Goal: Book appointment/travel/reservation

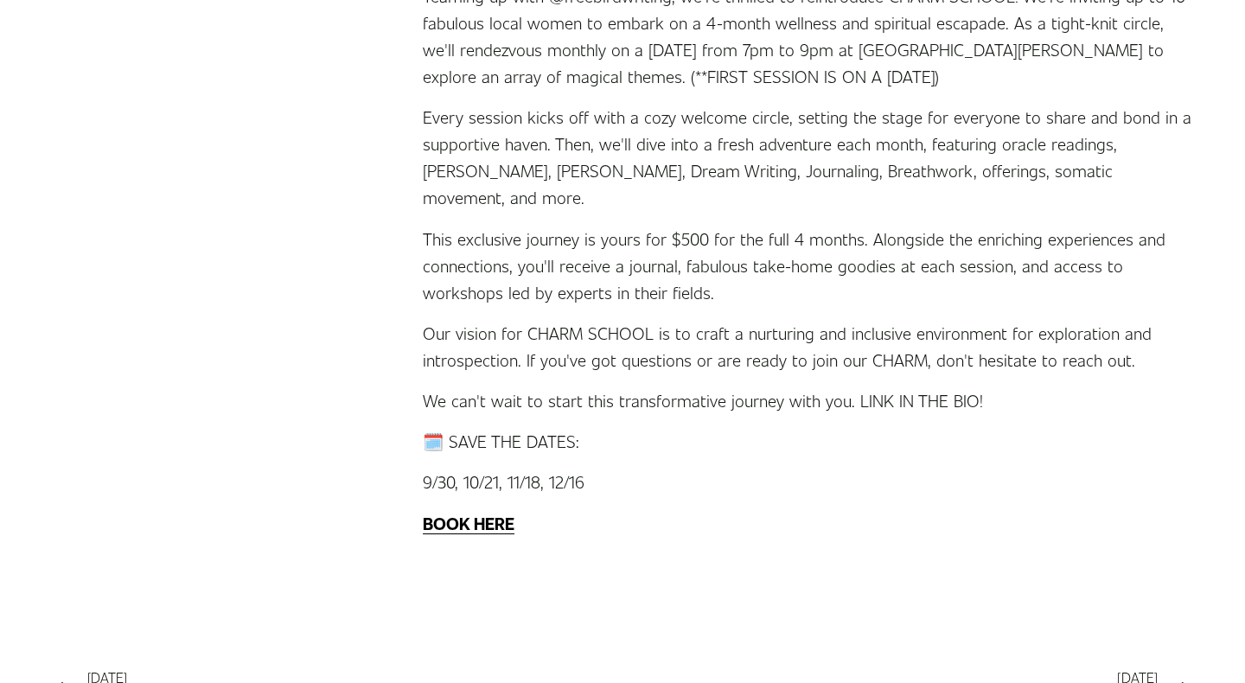
scroll to position [524, 0]
click at [495, 511] on strong "BOOK HERE" at bounding box center [469, 522] width 92 height 22
click at [483, 511] on strong "BOOK HERE" at bounding box center [469, 522] width 92 height 22
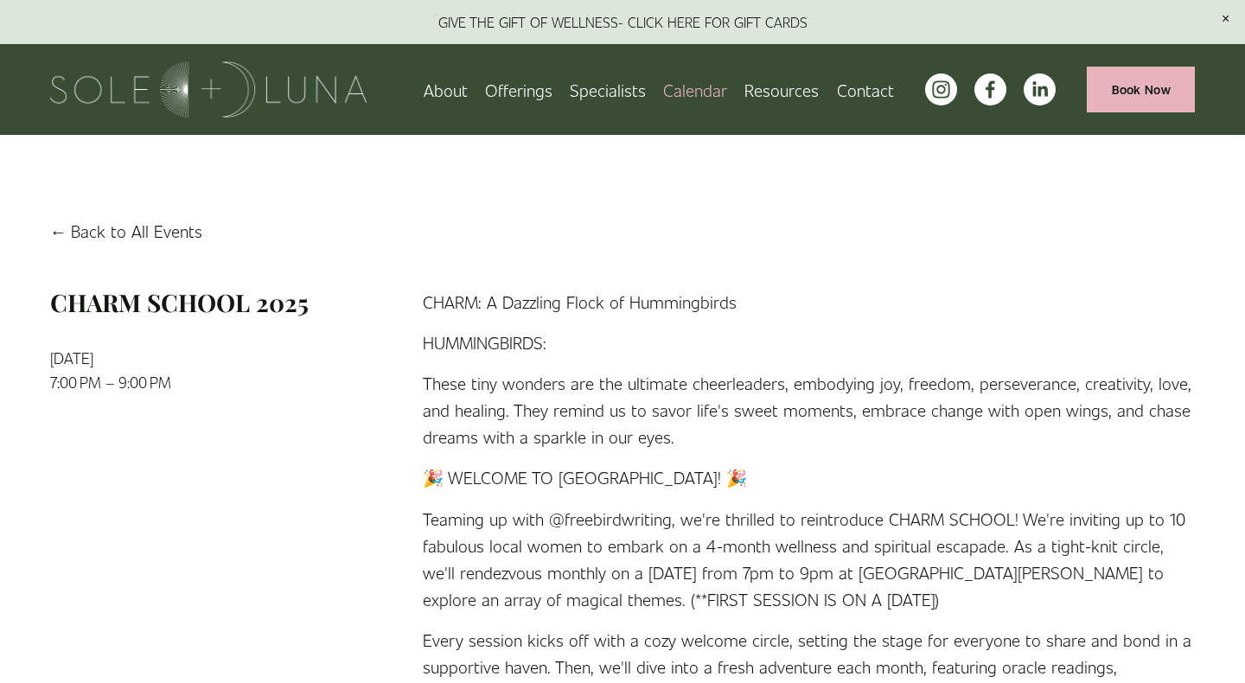
click at [448, 90] on link "About" at bounding box center [445, 89] width 44 height 30
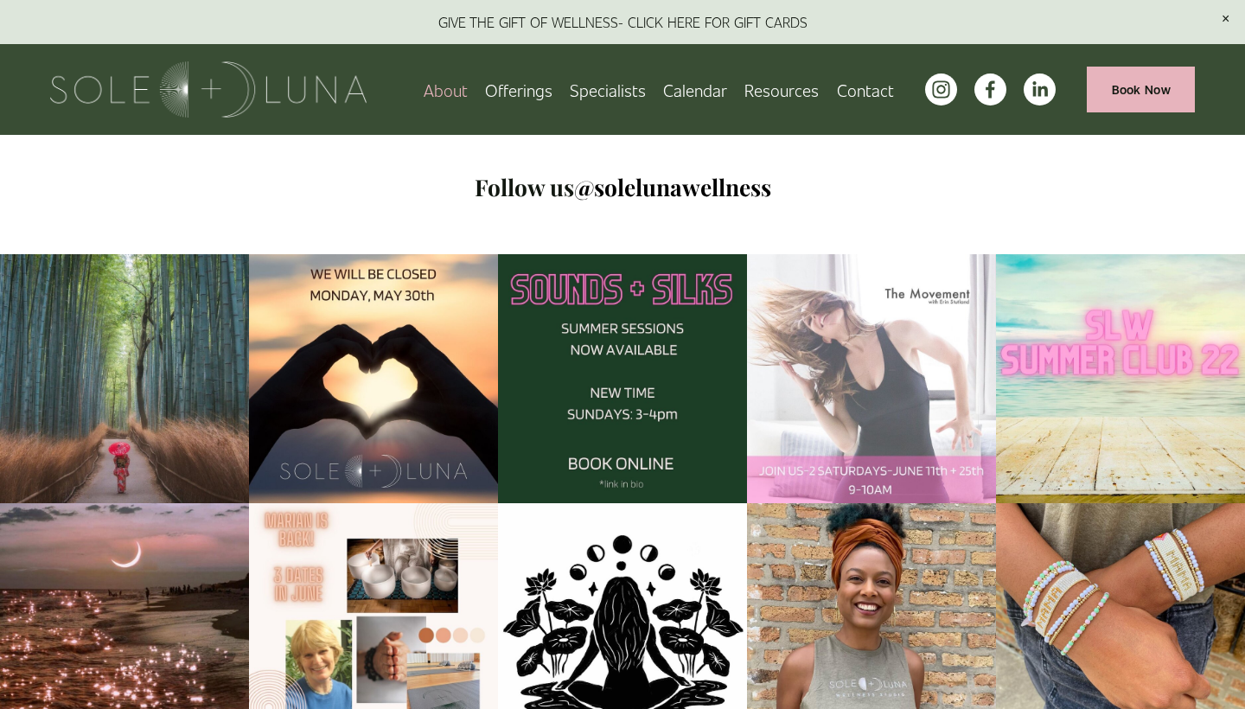
scroll to position [2019, 0]
click at [0, 0] on span "Join our Wellness Newsletter" at bounding box center [0, 0] width 0 height 0
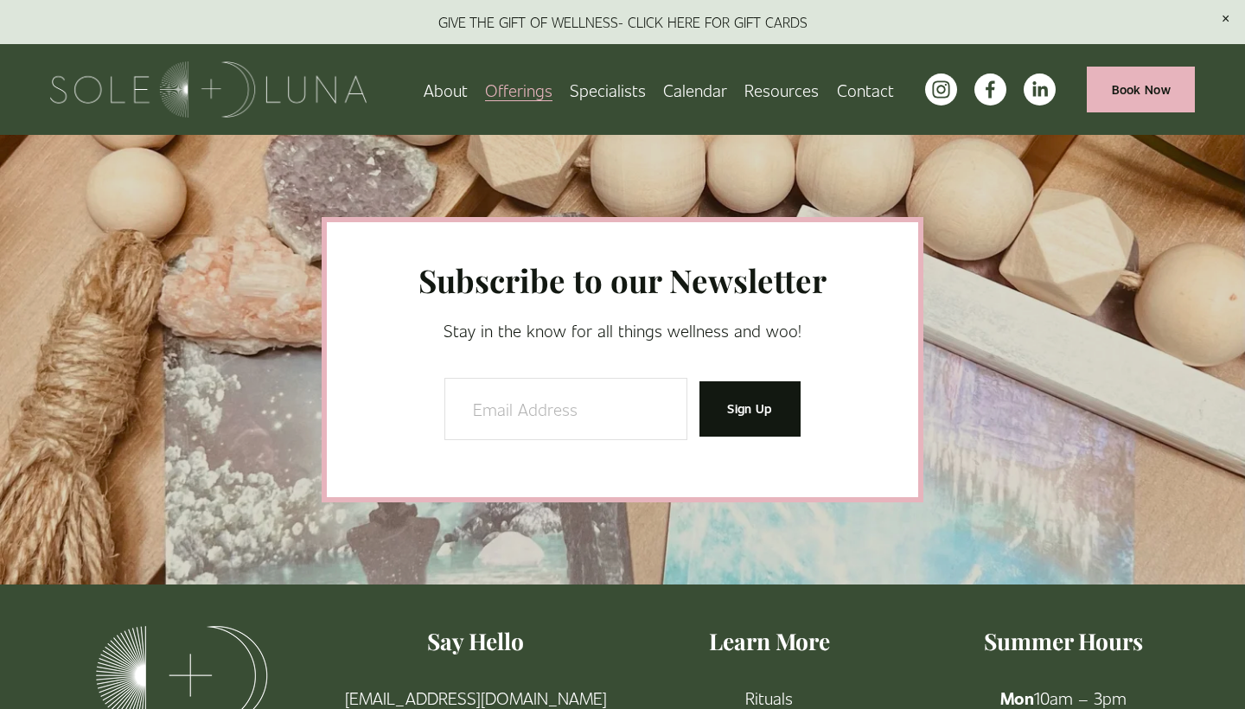
click at [0, 0] on span "Charm School!" at bounding box center [0, 0] width 0 height 0
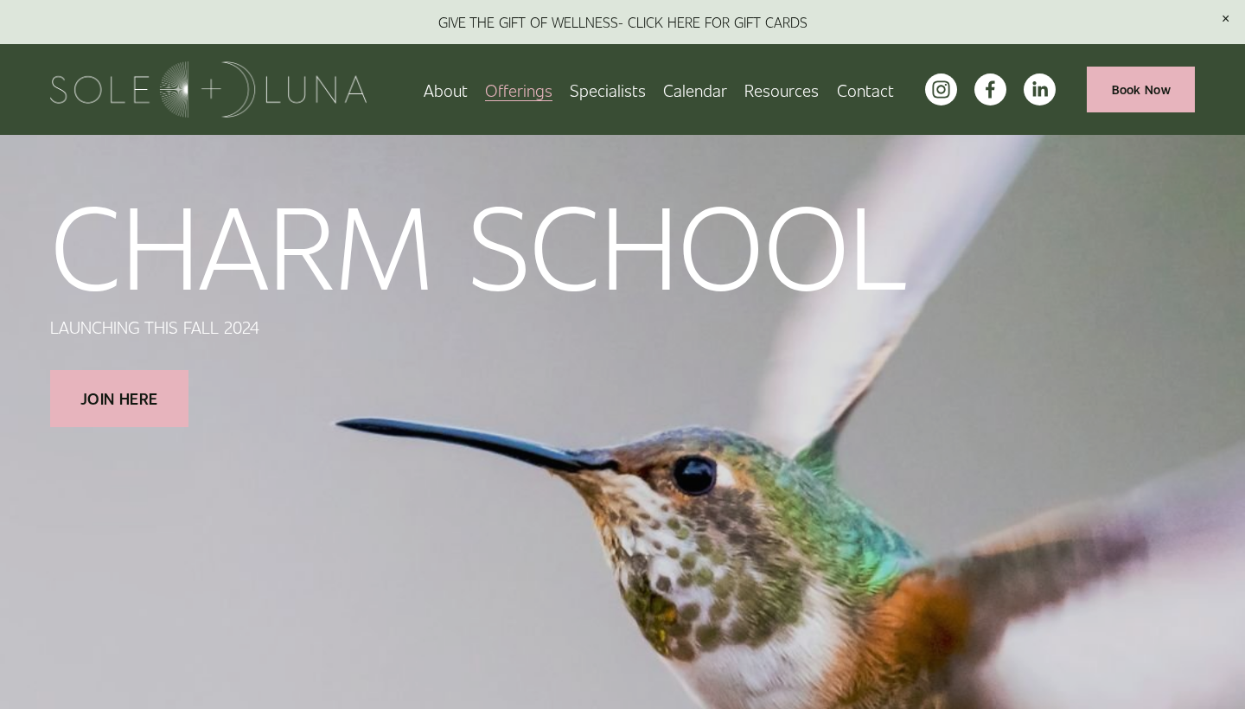
click at [0, 0] on span "Wellness Experiences" at bounding box center [0, 0] width 0 height 0
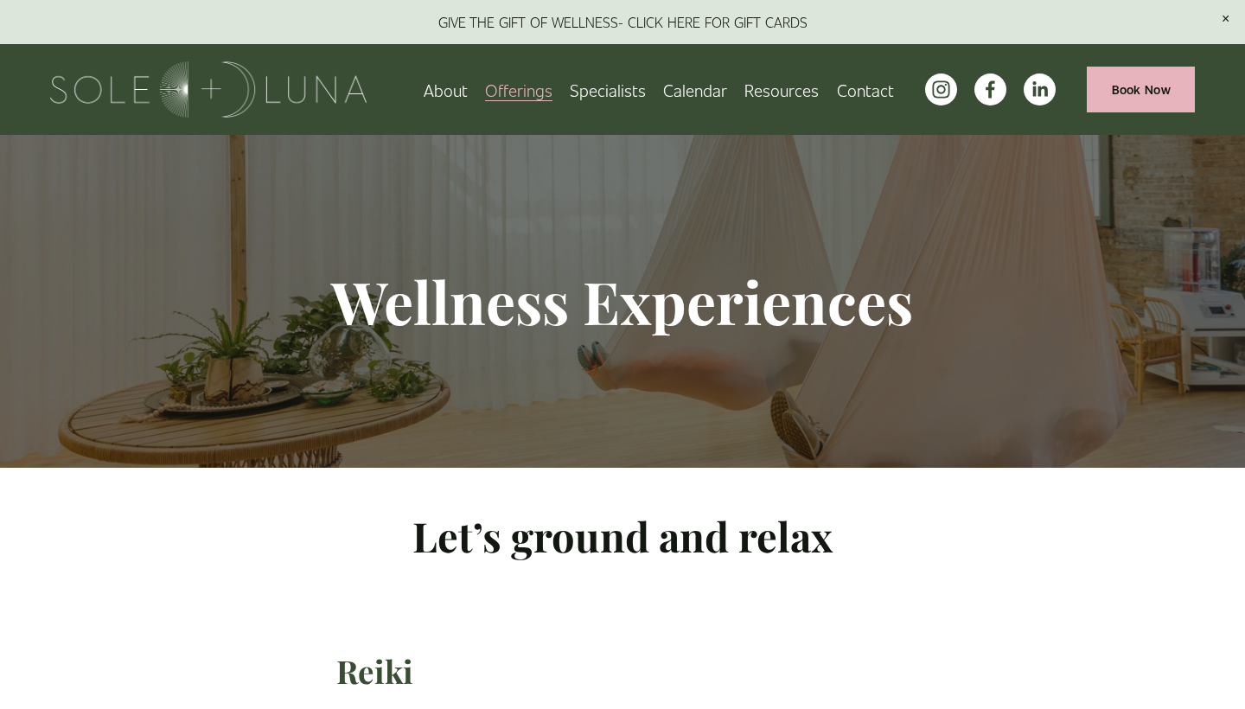
click at [0, 0] on span "Meditations" at bounding box center [0, 0] width 0 height 0
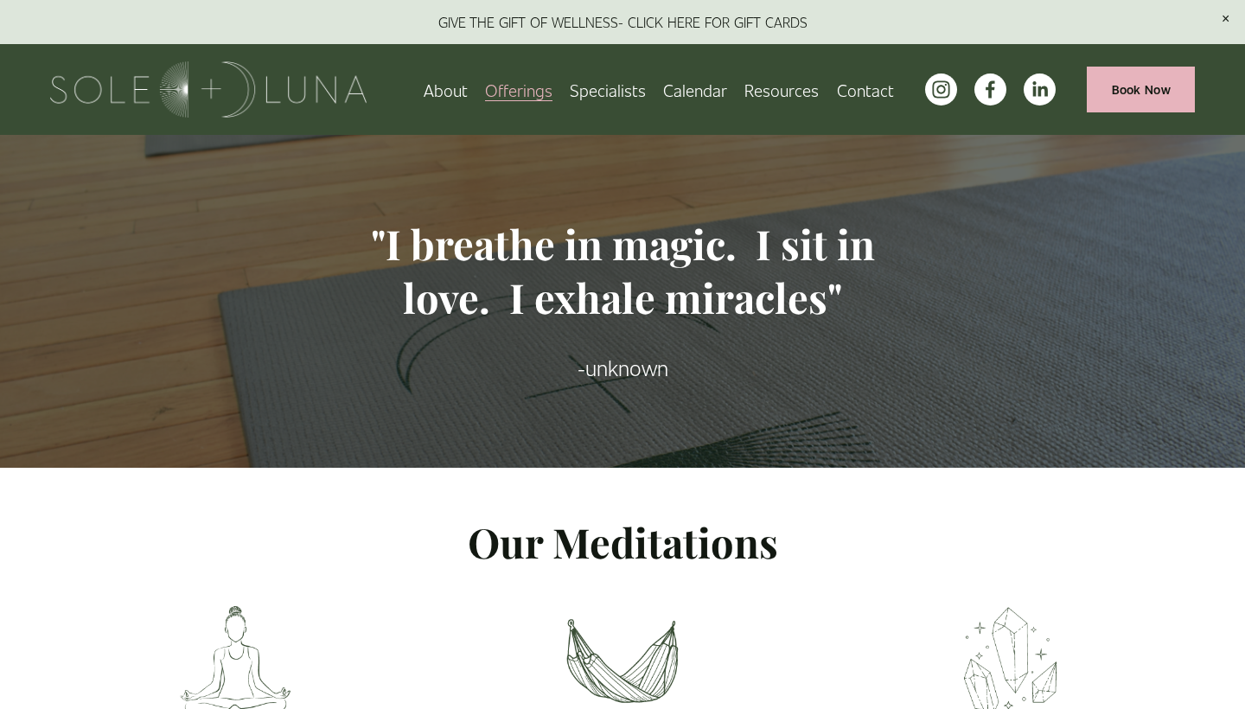
click at [0, 0] on span "Rituals" at bounding box center [0, 0] width 0 height 0
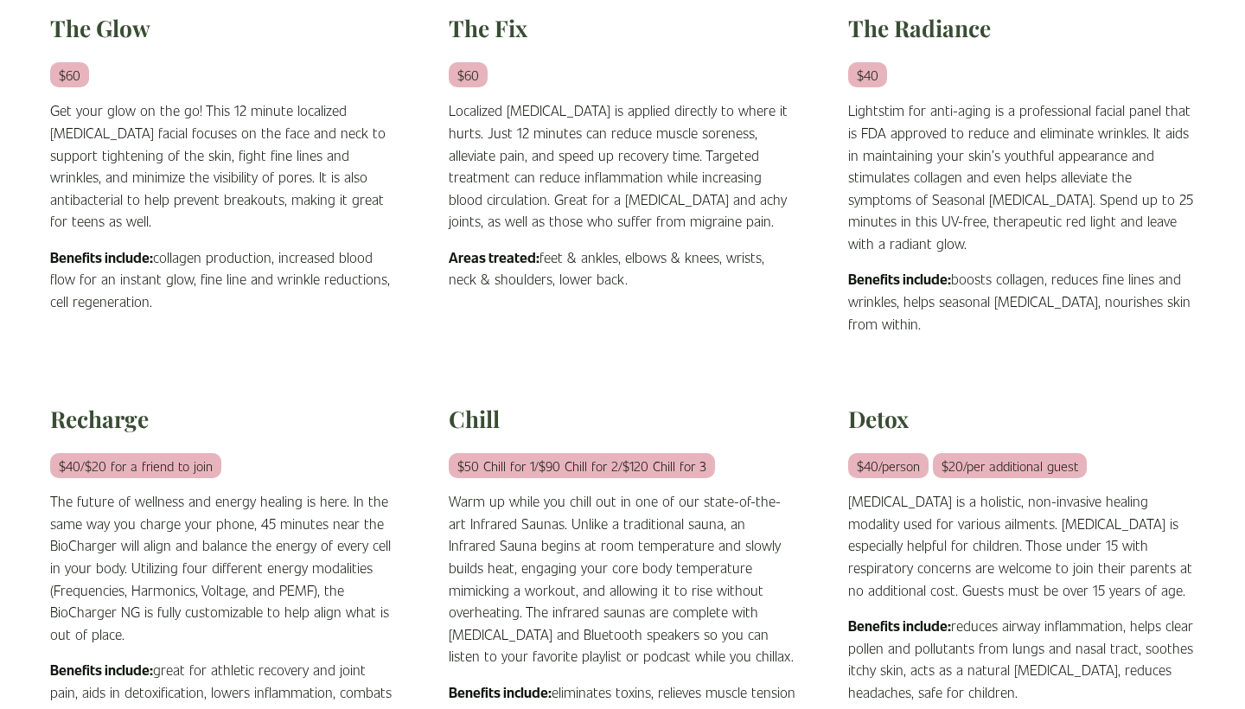
scroll to position [658, 0]
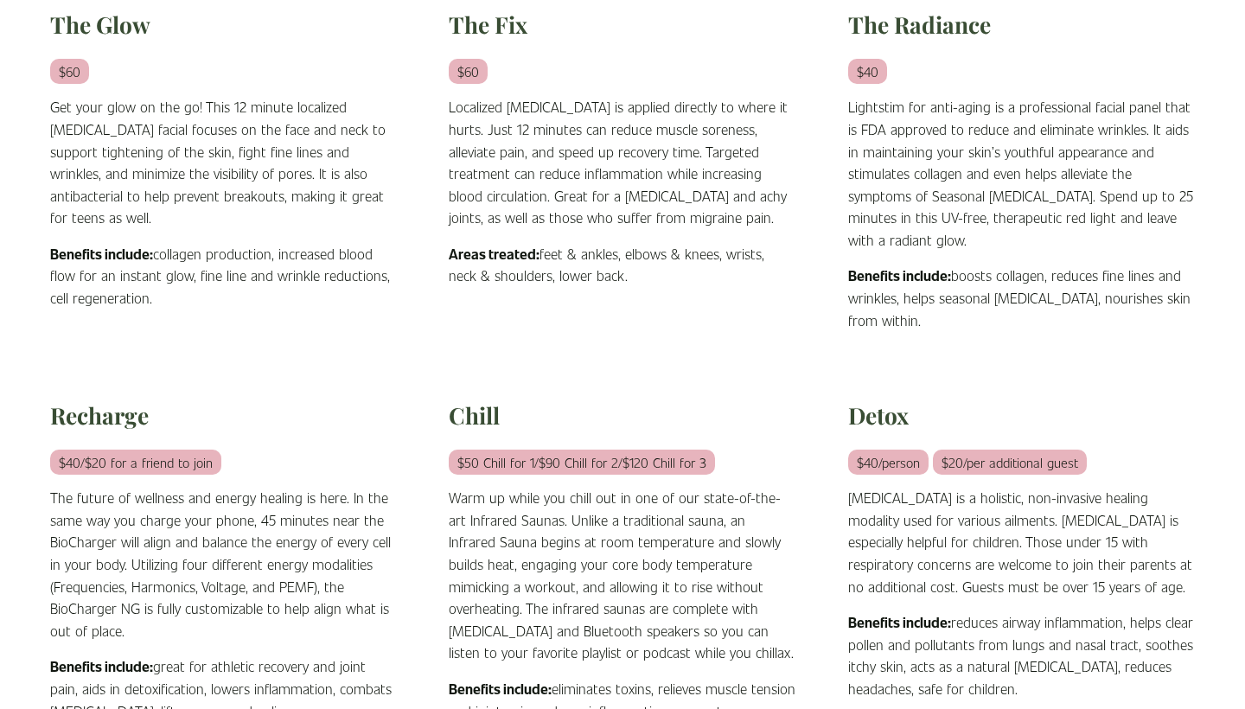
click at [112, 24] on h2 "The Glow" at bounding box center [223, 24] width 347 height 29
click at [75, 72] on em "$60" at bounding box center [69, 71] width 39 height 25
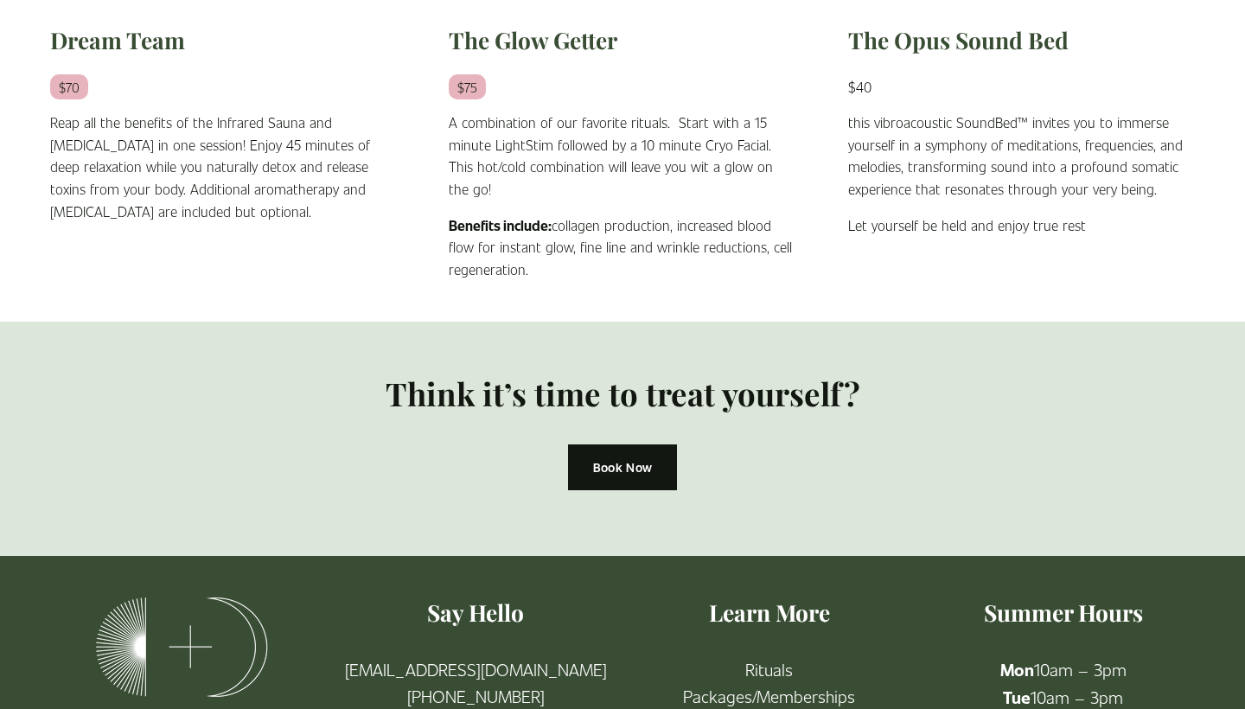
scroll to position [1512, 0]
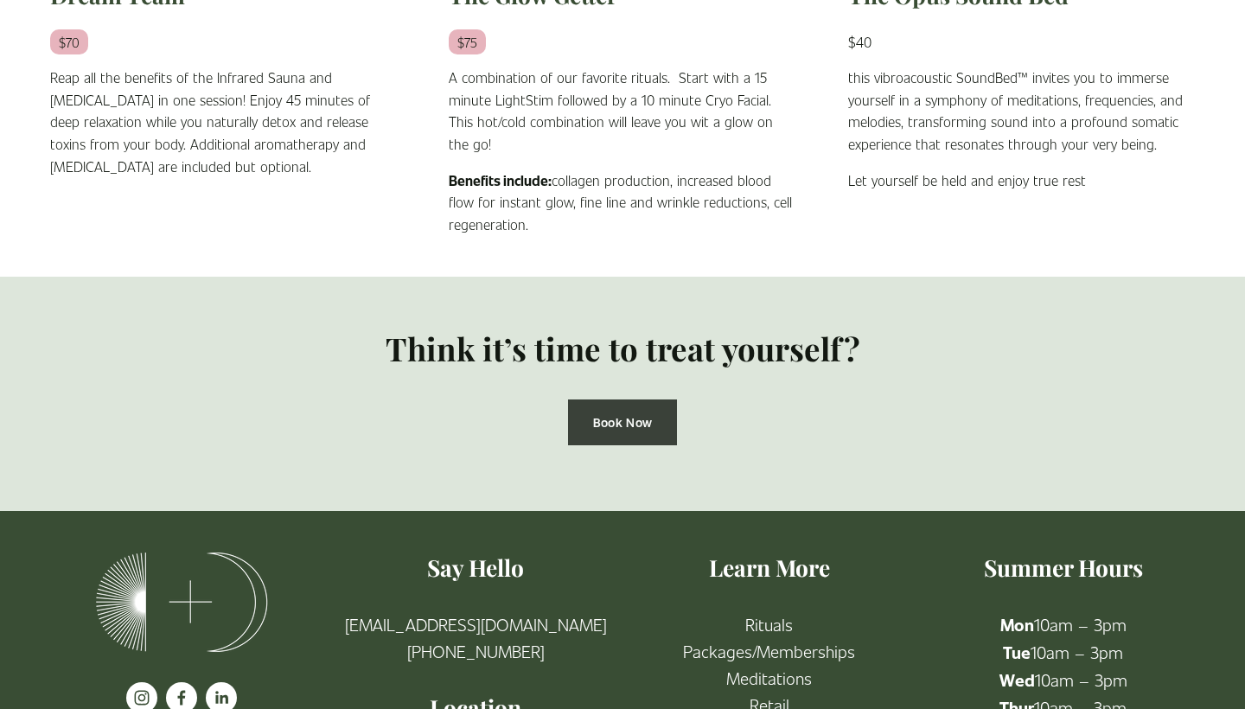
click at [624, 401] on link "Book Now" at bounding box center [622, 422] width 108 height 46
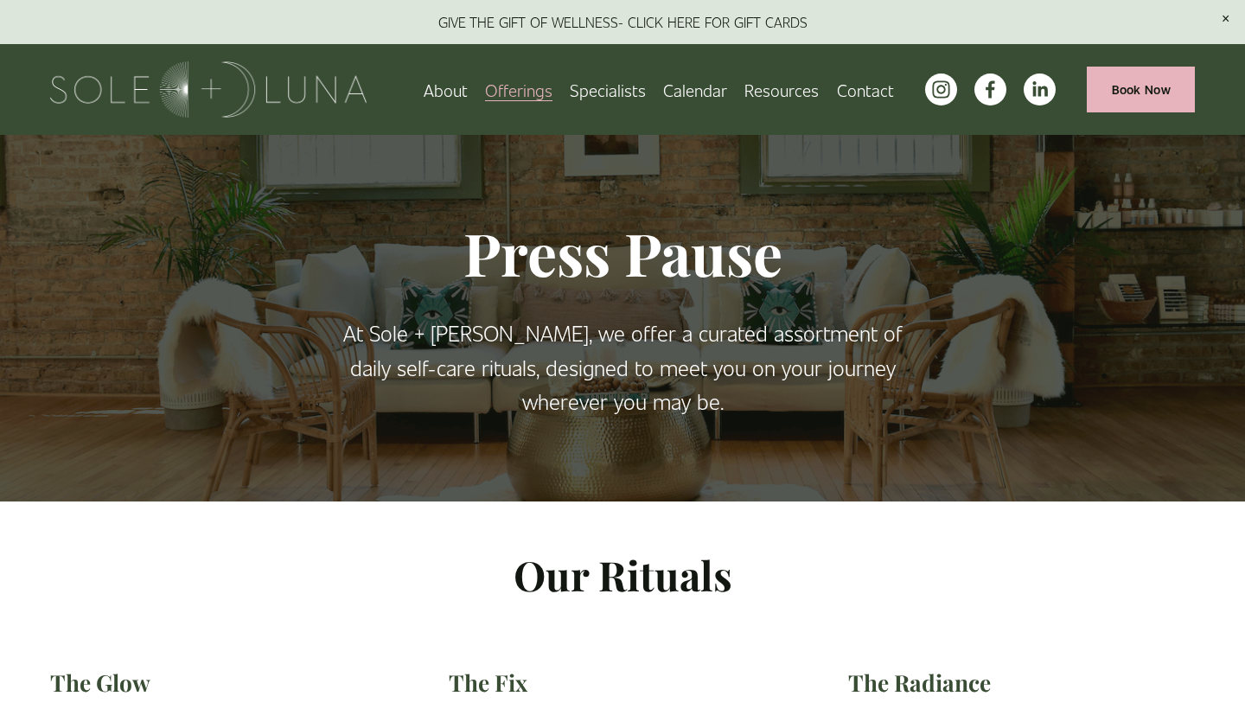
scroll to position [0, 0]
click at [0, 0] on span "Packages/Memberships" at bounding box center [0, 0] width 0 height 0
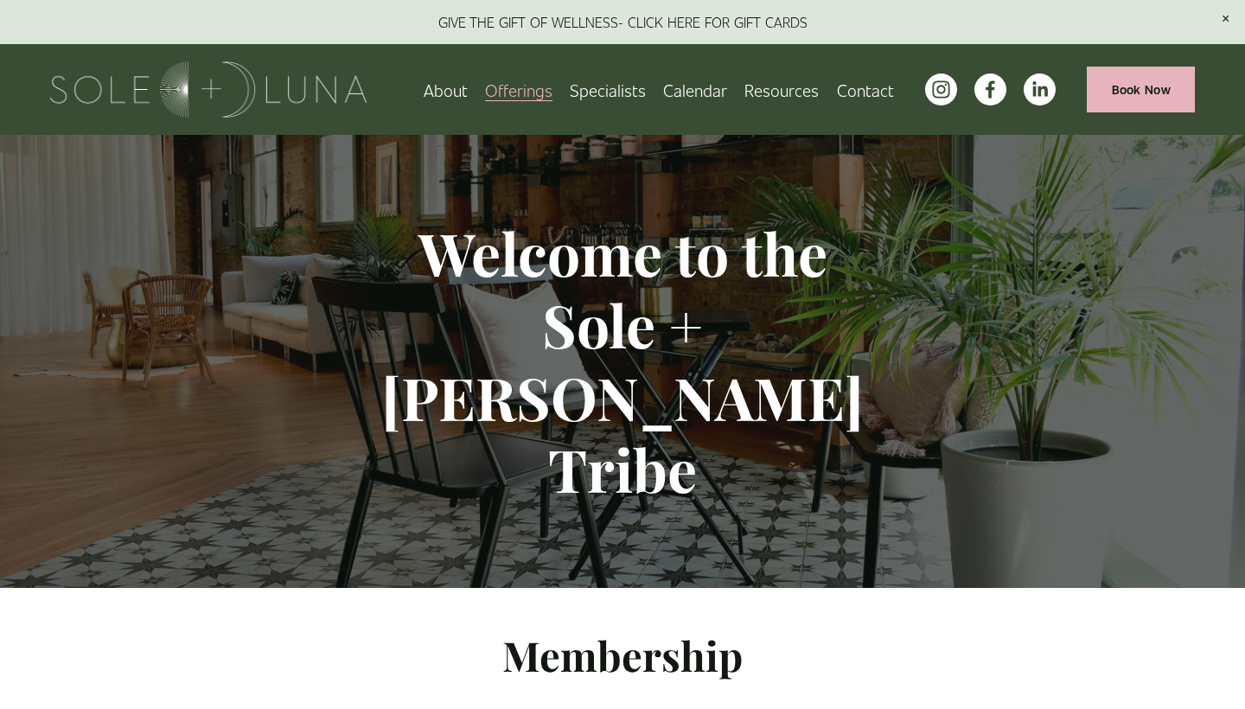
click at [0, 0] on span "Rituals" at bounding box center [0, 0] width 0 height 0
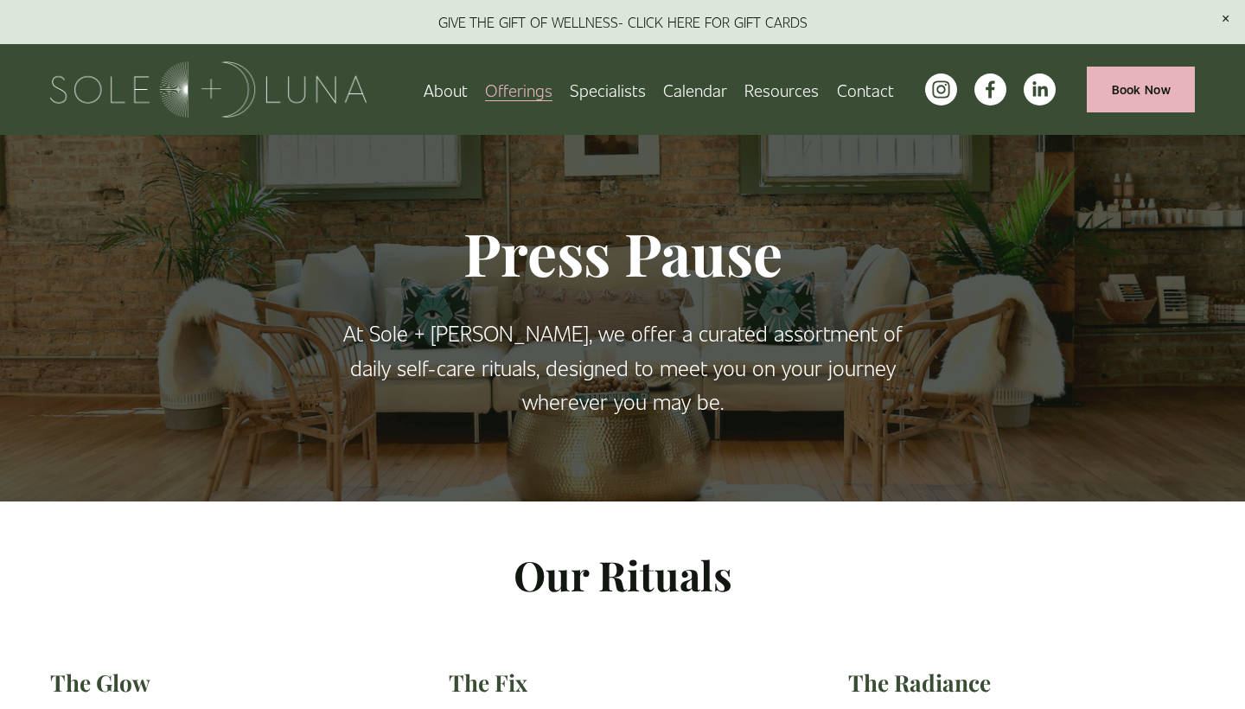
click at [627, 89] on link "Specialists" at bounding box center [608, 89] width 76 height 30
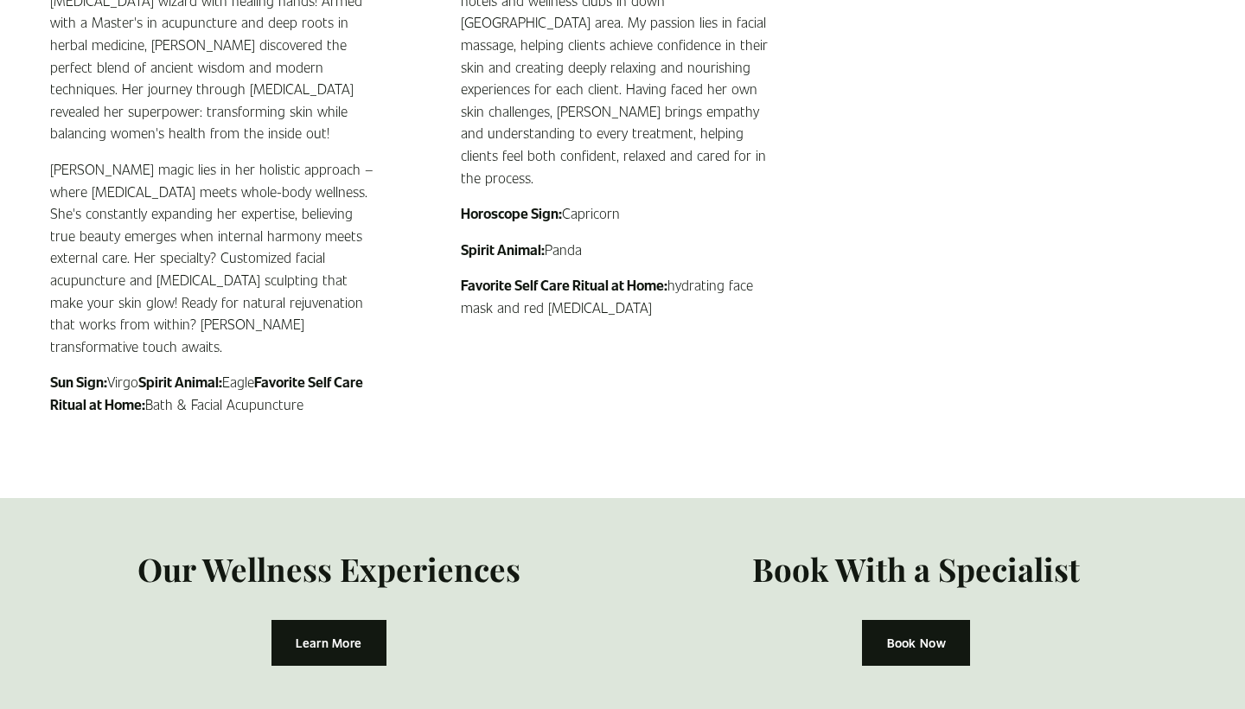
scroll to position [2838, 0]
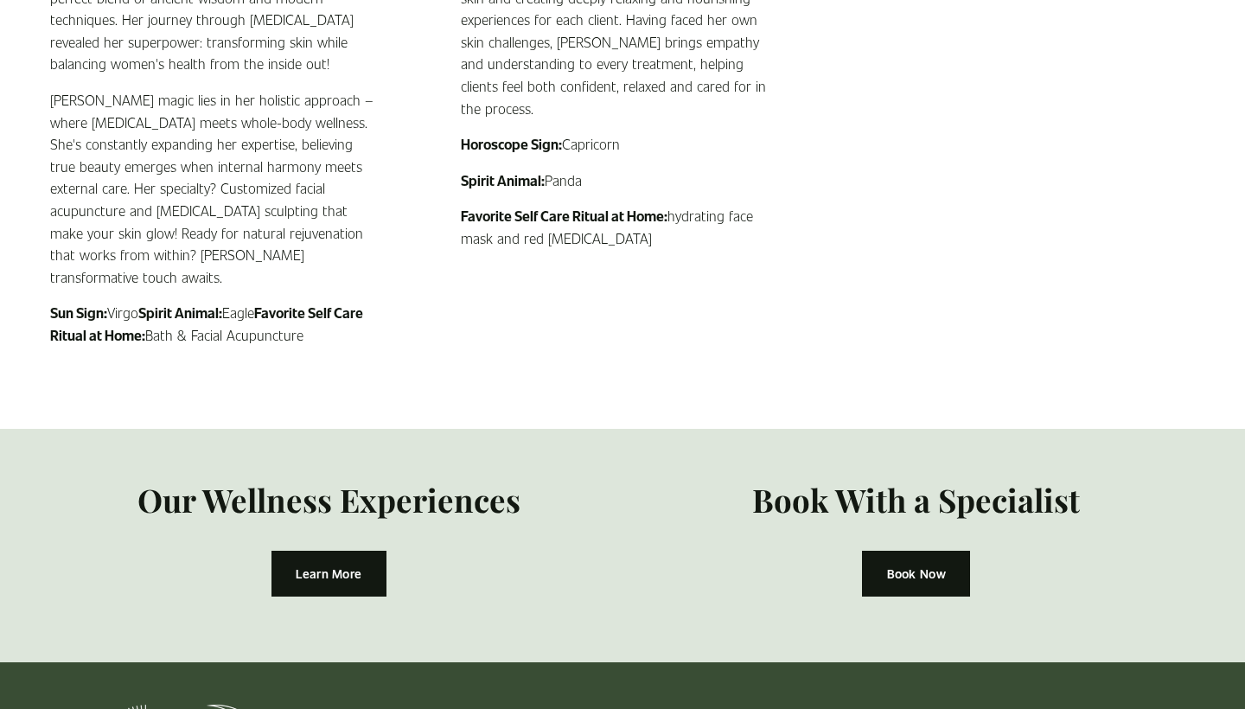
click at [920, 551] on link "Book Now" at bounding box center [916, 574] width 108 height 46
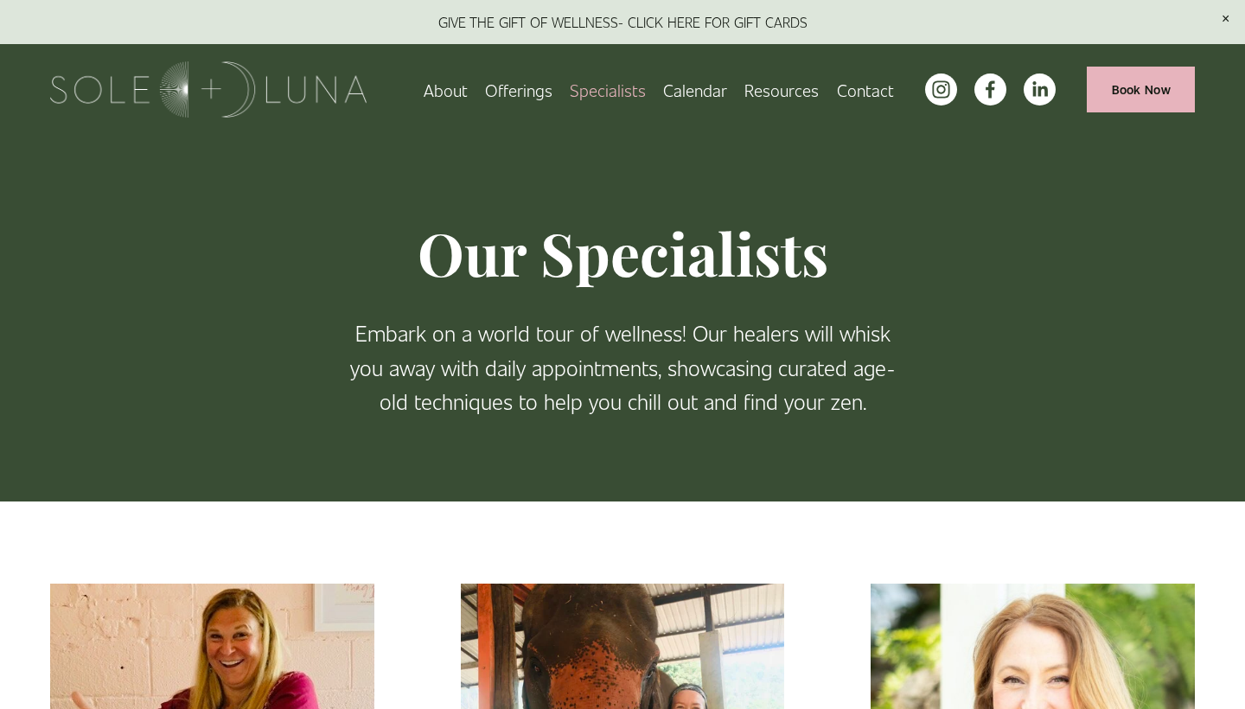
scroll to position [0, 0]
click at [710, 91] on link "Calendar" at bounding box center [695, 89] width 64 height 30
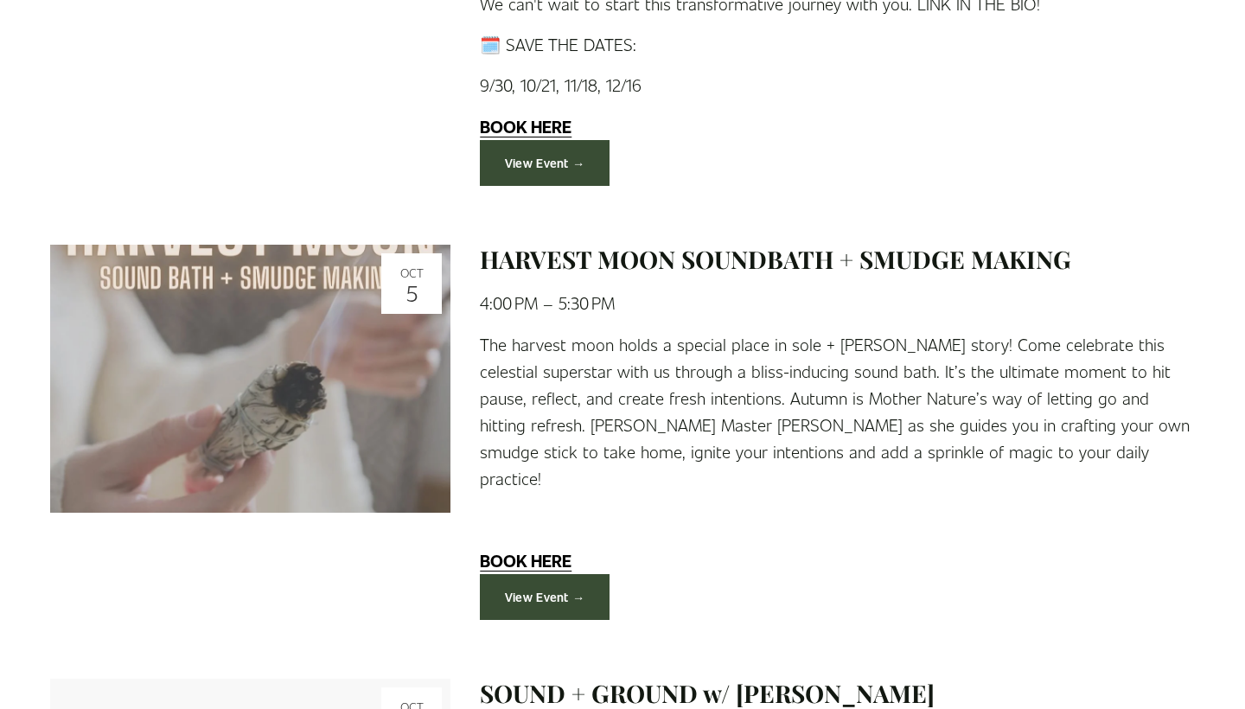
scroll to position [2444, 0]
